Goal: Task Accomplishment & Management: Manage account settings

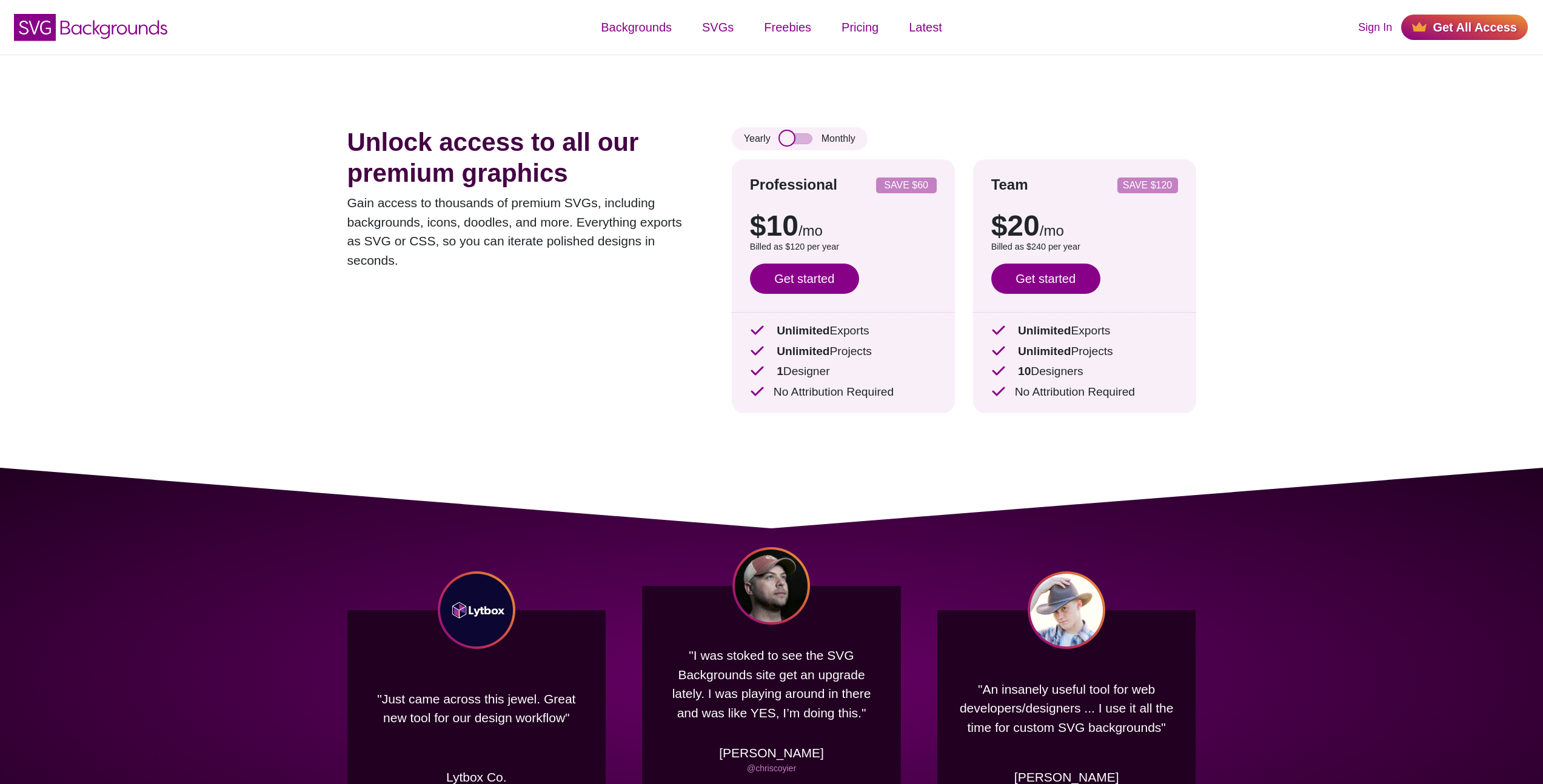
click at [791, 141] on input "checkbox" at bounding box center [796, 139] width 33 height 11
click at [800, 139] on input "checkbox" at bounding box center [796, 139] width 33 height 11
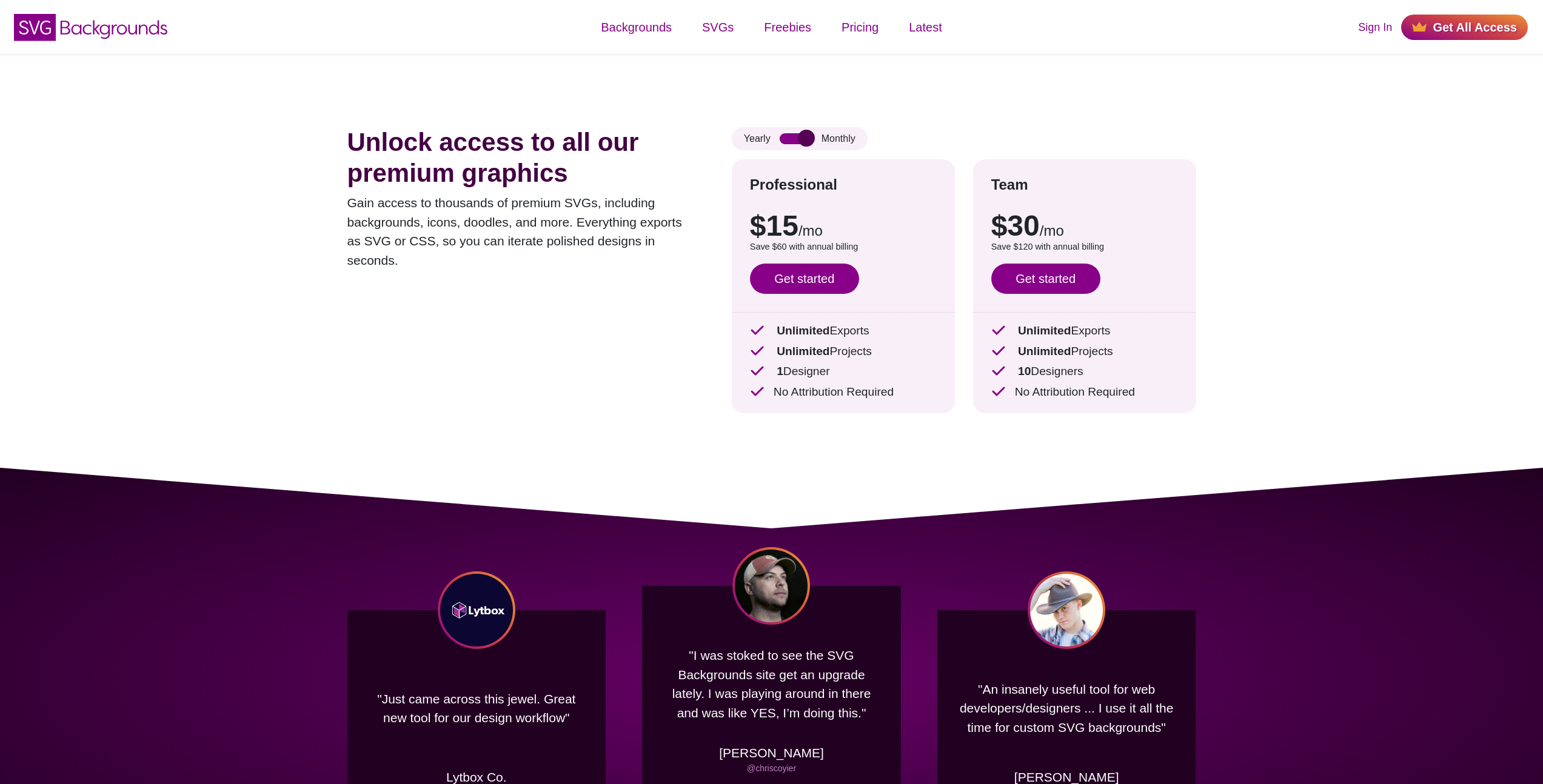
click at [800, 139] on input "checkbox" at bounding box center [796, 139] width 33 height 11
checkbox input "true"
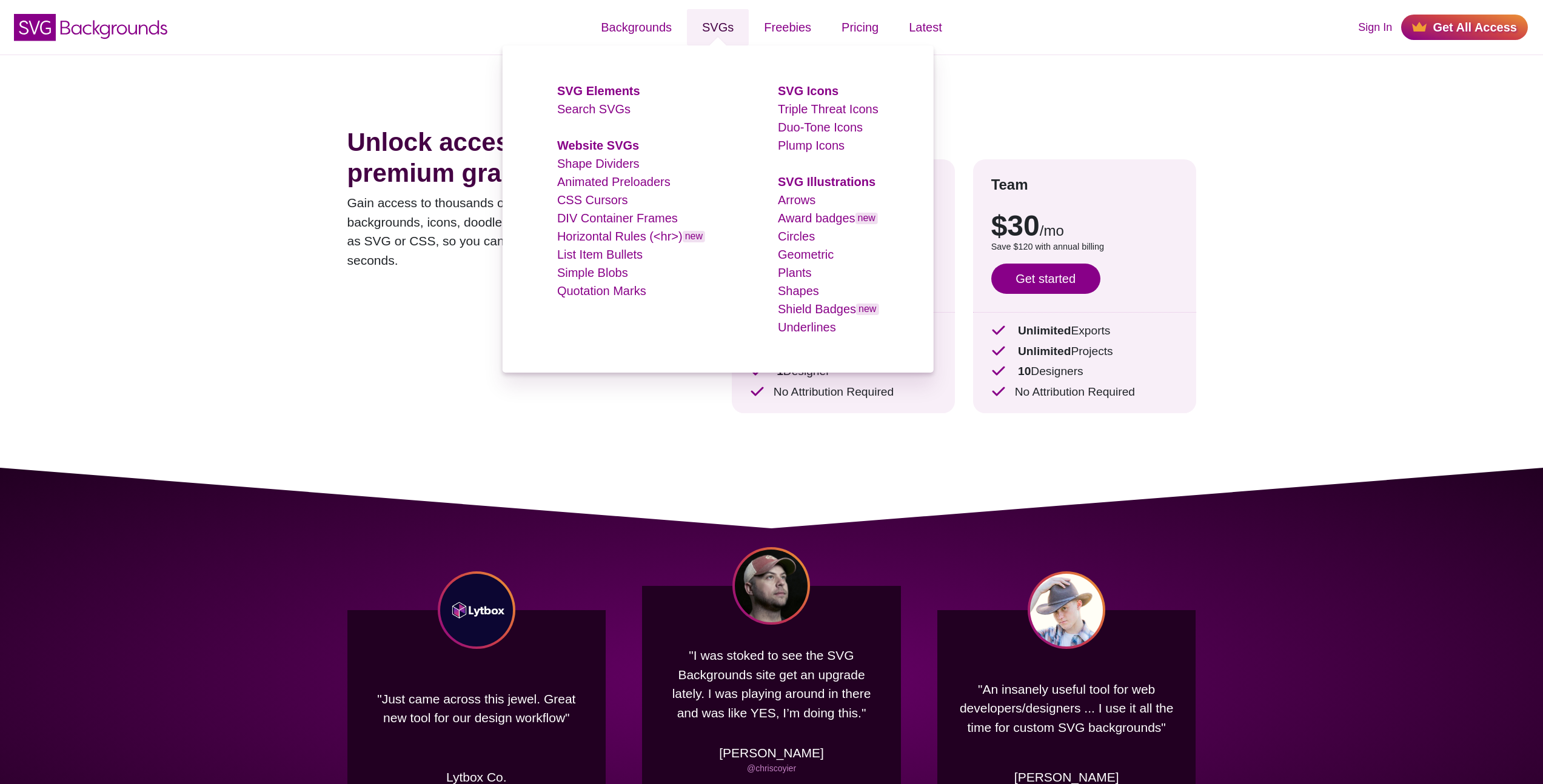
click at [707, 31] on link "SVGs" at bounding box center [718, 27] width 62 height 36
